Goal: Information Seeking & Learning: Learn about a topic

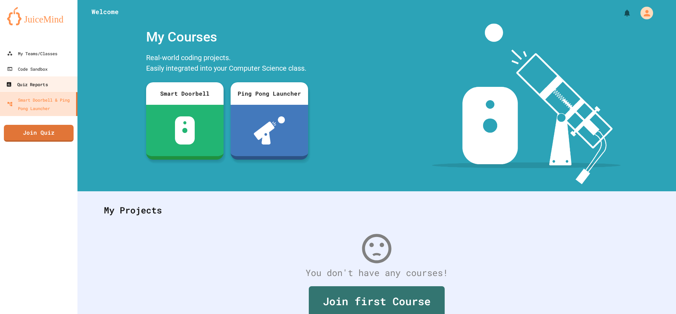
click at [34, 81] on div "Quiz Reports" at bounding box center [27, 84] width 42 height 9
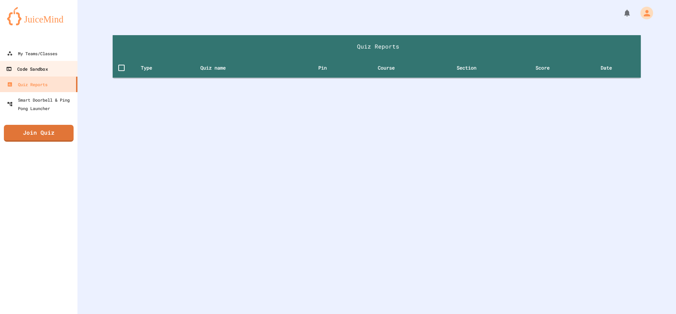
click at [36, 71] on div "Code Sandbox" at bounding box center [27, 69] width 42 height 9
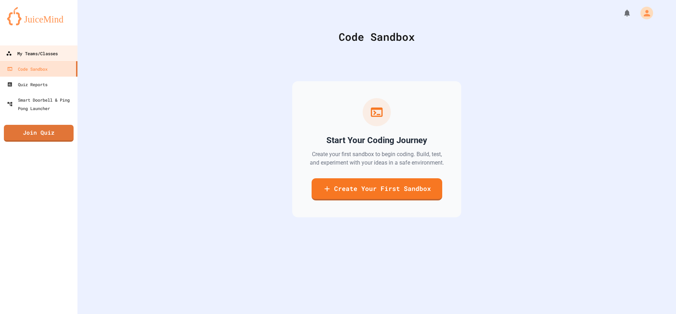
click at [40, 56] on div "My Teams/Classes" at bounding box center [32, 53] width 52 height 9
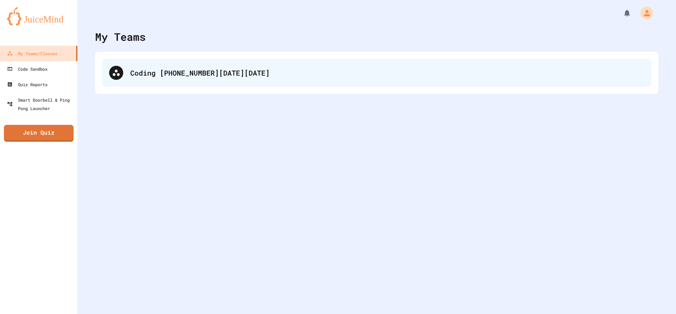
click at [178, 80] on div "Coding [PHONE_NUMBER][DATE][DATE]" at bounding box center [376, 73] width 549 height 28
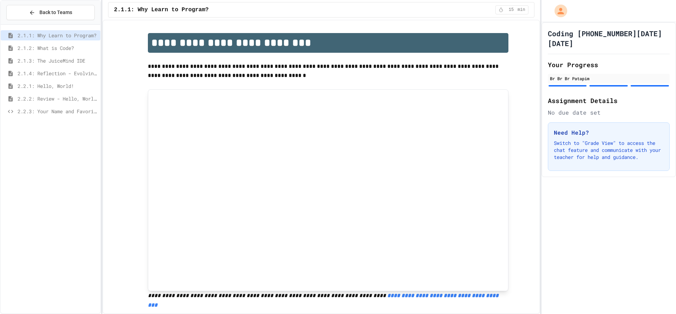
click at [38, 75] on span "2.1.4: Reflection - Evolving Technology" at bounding box center [58, 73] width 80 height 7
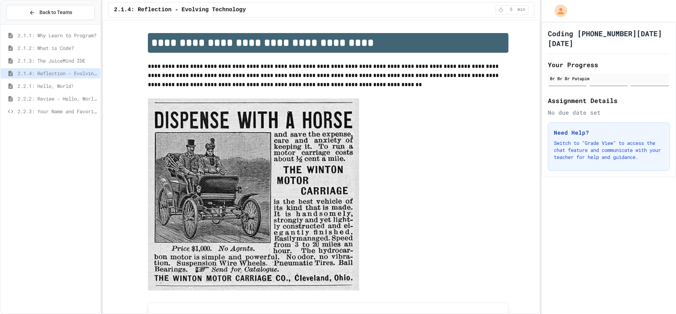
click at [44, 62] on span "2.1.3: The JuiceMind IDE" at bounding box center [58, 60] width 80 height 7
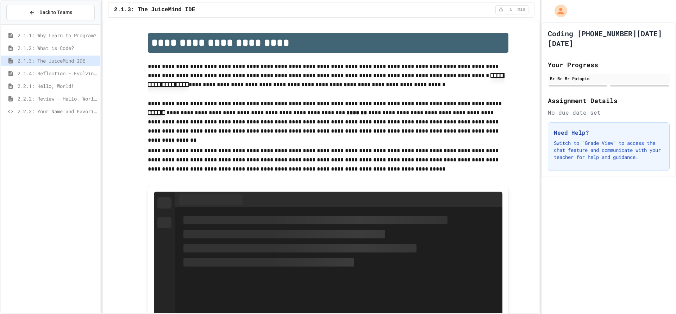
click at [48, 46] on span "2.1.2: What is Code?" at bounding box center [58, 47] width 80 height 7
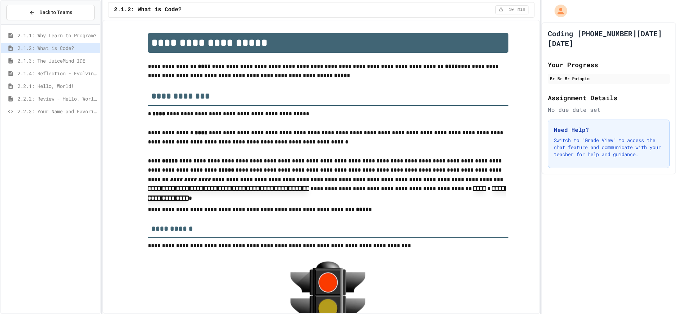
click at [48, 91] on div "2.2.1: Hello, World!" at bounding box center [51, 87] width 100 height 13
type input "*****"
click at [47, 105] on div "2.2.2: Review - Hello, World!" at bounding box center [51, 100] width 100 height 13
click at [63, 11] on span "Back to Teams" at bounding box center [55, 12] width 33 height 7
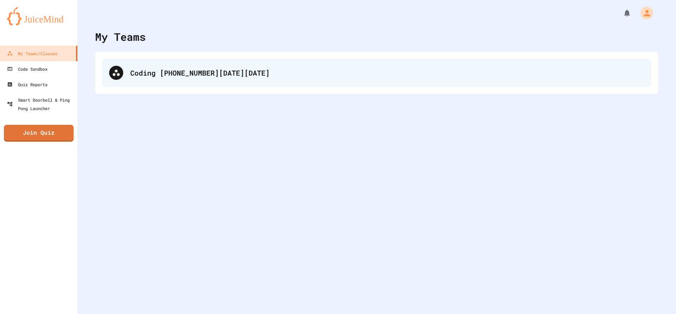
click at [156, 78] on div "Coding [PHONE_NUMBER][DATE][DATE]" at bounding box center [387, 73] width 514 height 11
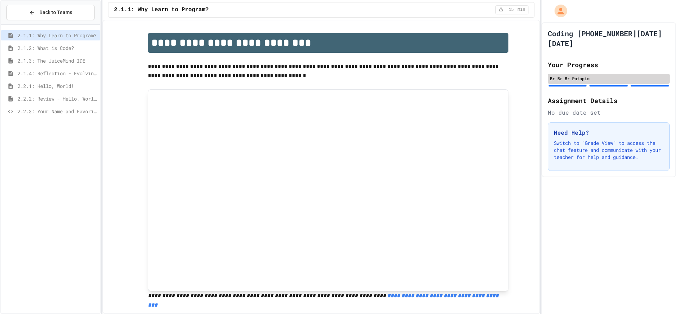
click at [585, 75] on div "Br Br Br Patapim" at bounding box center [609, 78] width 118 height 6
click at [32, 16] on div "Back to Teams" at bounding box center [50, 12] width 43 height 7
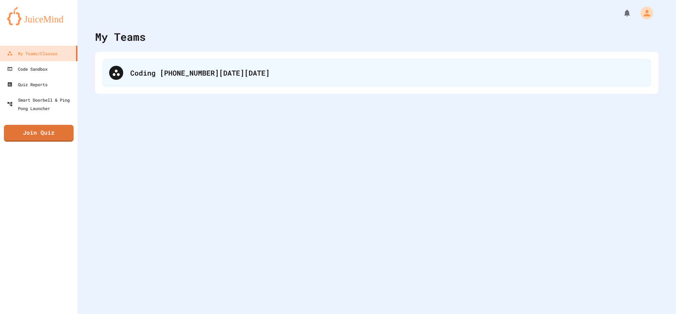
click at [151, 73] on div "Coding [PHONE_NUMBER][DATE][DATE]" at bounding box center [387, 73] width 514 height 11
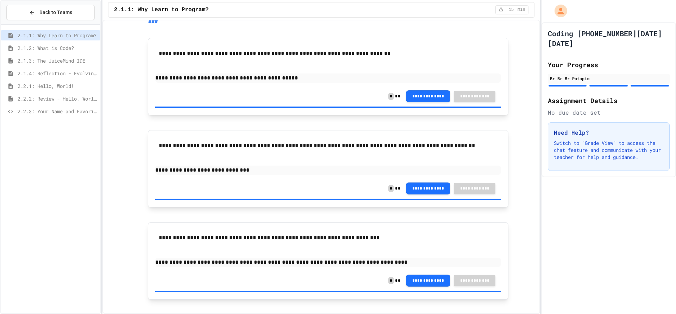
scroll to position [286, 0]
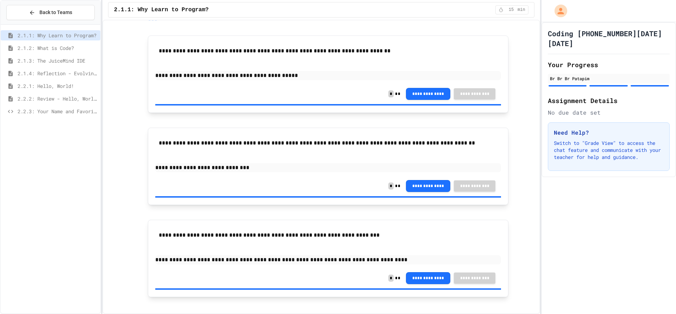
click at [258, 231] on p "**********" at bounding box center [328, 235] width 339 height 9
click at [248, 231] on p "**********" at bounding box center [328, 235] width 339 height 9
